Goal: Navigation & Orientation: Find specific page/section

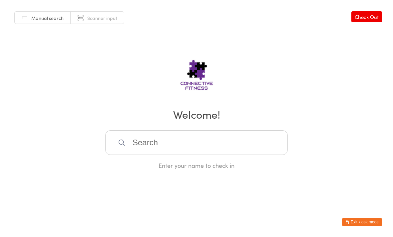
click at [286, 216] on html "You have now entered Kiosk Mode. Members will be able to check themselves in us…" at bounding box center [196, 118] width 393 height 237
click at [286, 225] on button "Exit kiosk mode" at bounding box center [362, 222] width 40 height 8
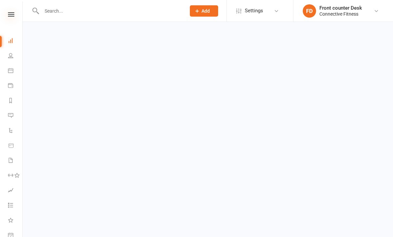
click at [11, 16] on icon at bounding box center [11, 14] width 6 height 4
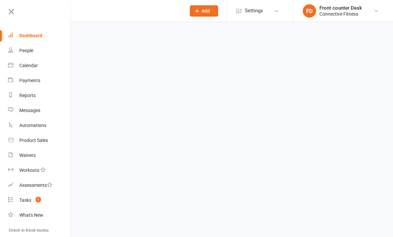
click at [28, 30] on link "Dashboard" at bounding box center [39, 35] width 63 height 15
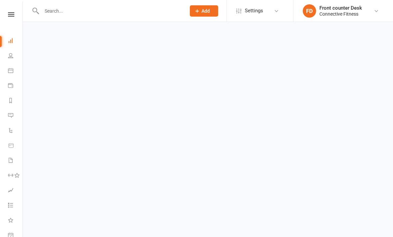
click at [55, 7] on input "text" at bounding box center [111, 10] width 142 height 9
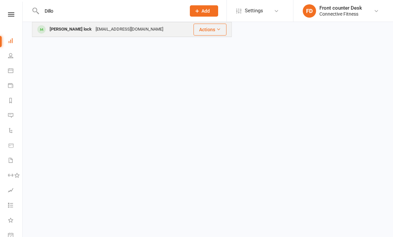
type input "Dillo"
click at [55, 33] on div "[PERSON_NAME] lock" at bounding box center [71, 30] width 46 height 10
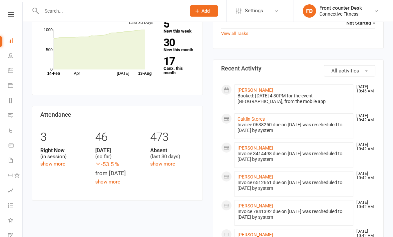
scroll to position [241, 0]
click at [46, 128] on div "3" at bounding box center [62, 138] width 45 height 20
click at [107, 128] on div "46" at bounding box center [117, 138] width 44 height 20
click at [100, 179] on link "show more" at bounding box center [107, 182] width 25 height 6
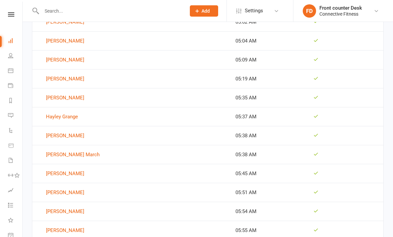
scroll to position [296, 0]
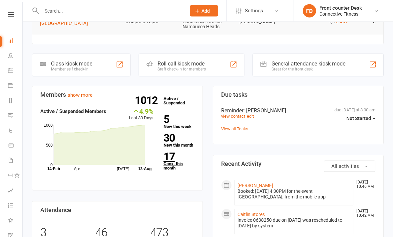
scroll to position [146, 0]
click at [168, 154] on link "17 Canx. this month" at bounding box center [178, 161] width 31 height 19
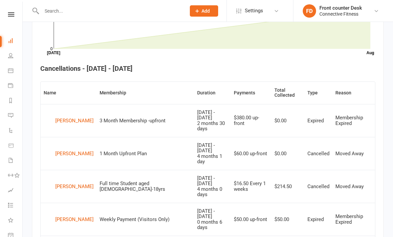
scroll to position [179, 0]
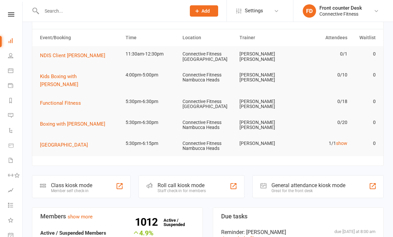
scroll to position [29, 0]
